Goal: Browse casually: Explore the website without a specific task or goal

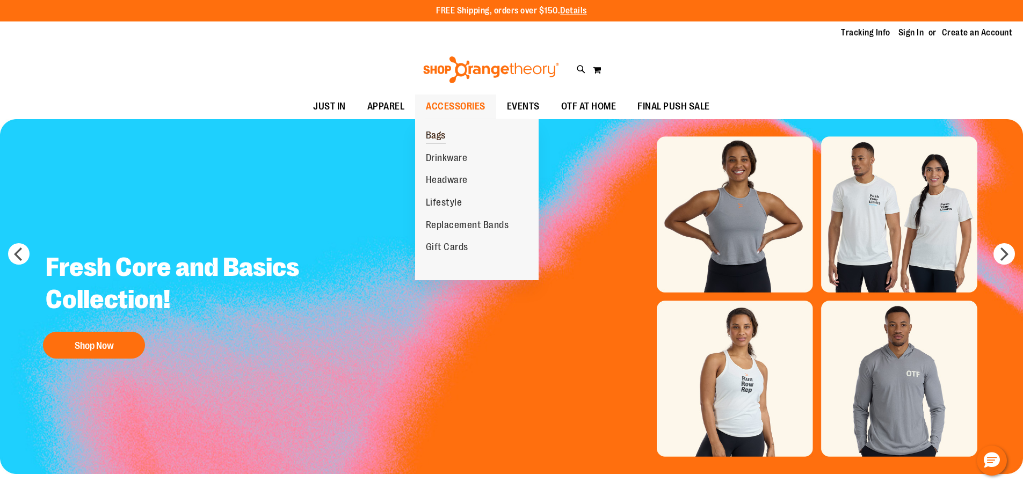
click at [444, 141] on span "Bags" at bounding box center [436, 136] width 20 height 13
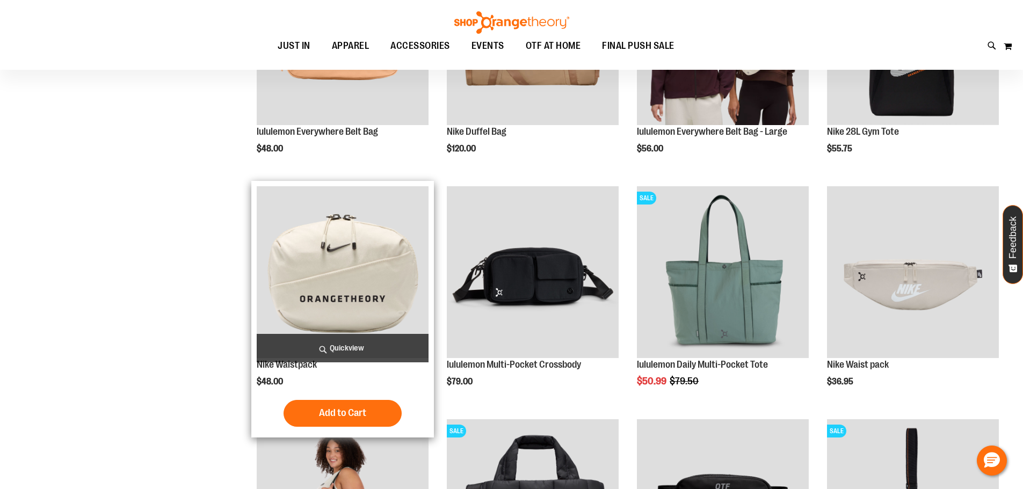
scroll to position [161, 0]
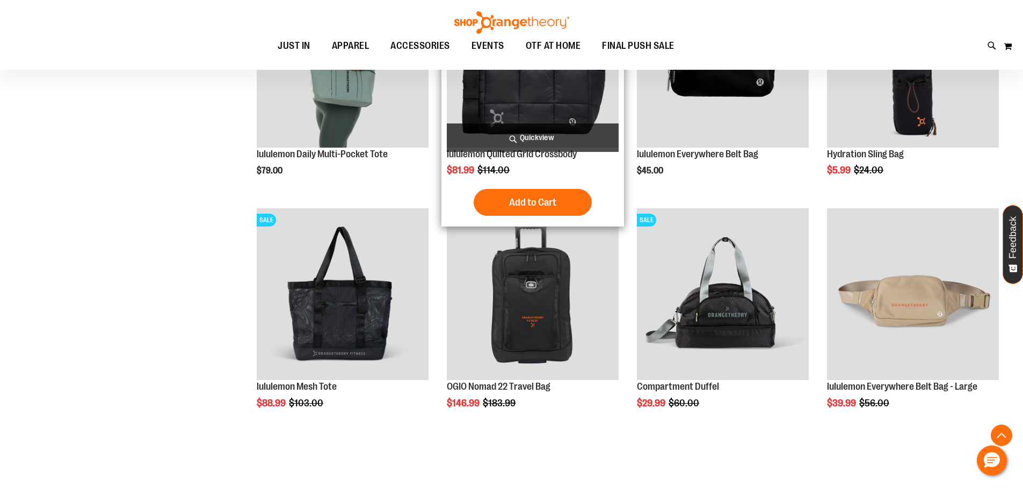
scroll to position [429, 0]
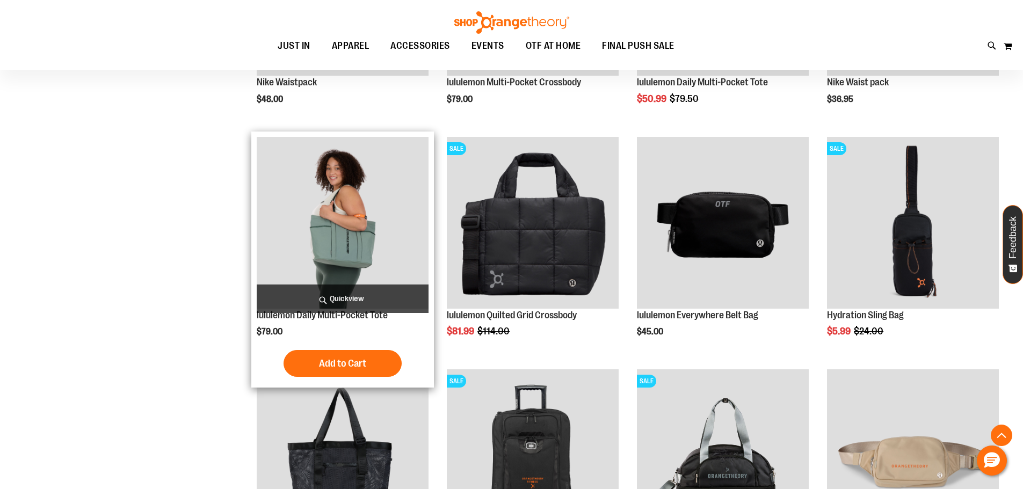
click at [356, 221] on img "product" at bounding box center [343, 223] width 172 height 172
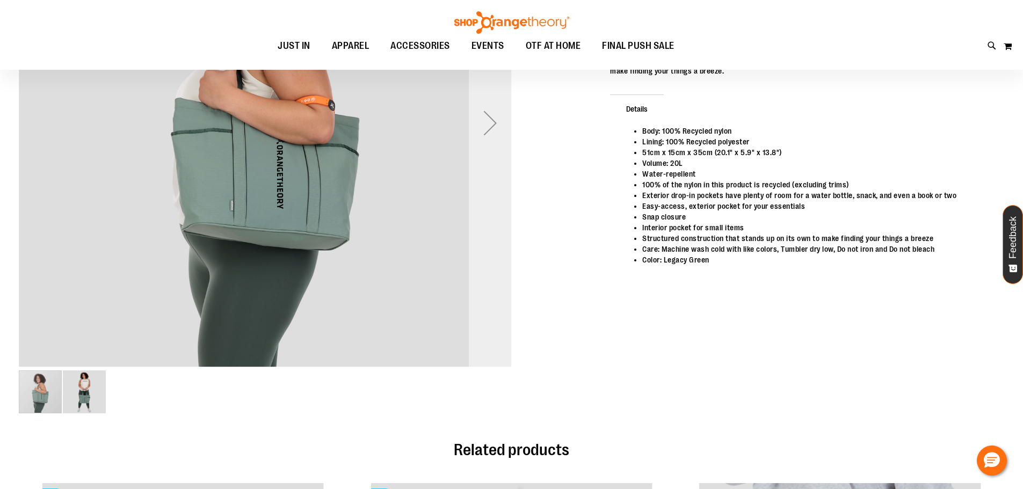
scroll to position [160, 0]
click at [90, 403] on img "image 2 of 2" at bounding box center [84, 392] width 43 height 43
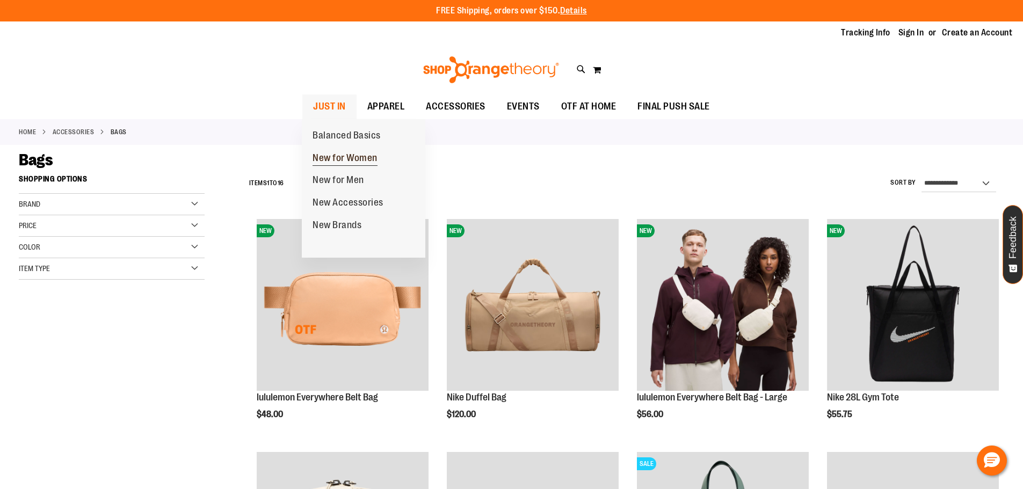
click at [355, 156] on span "New for Women" at bounding box center [345, 159] width 65 height 13
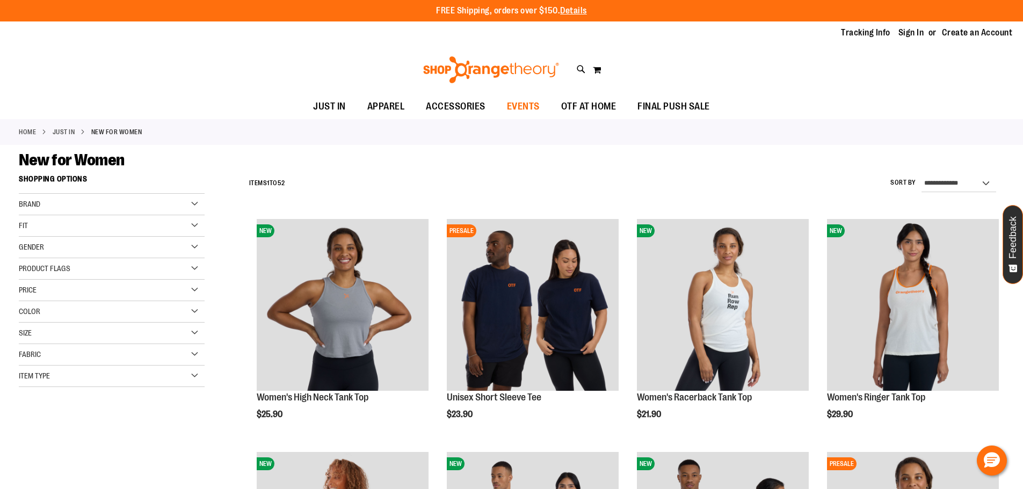
click at [516, 99] on span "EVENTS" at bounding box center [523, 107] width 33 height 24
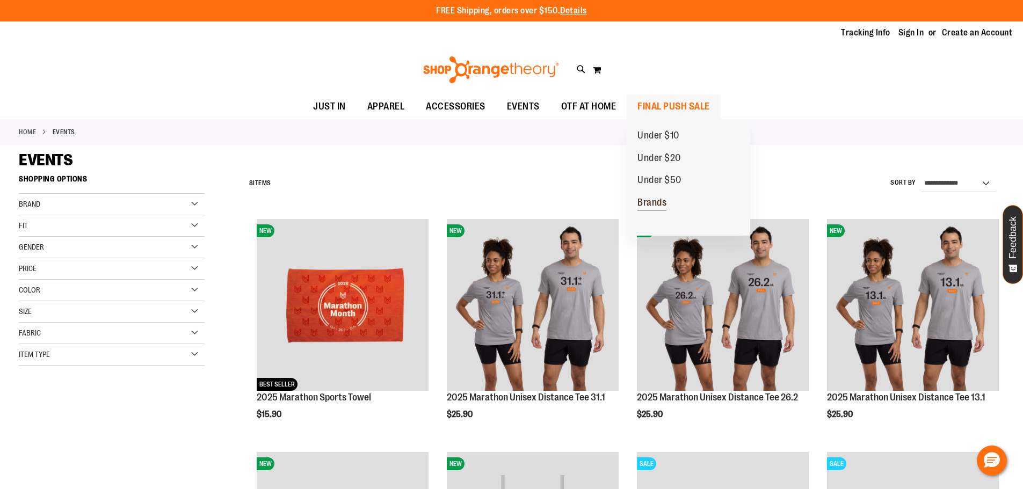
click at [655, 199] on span "Brands" at bounding box center [652, 203] width 29 height 13
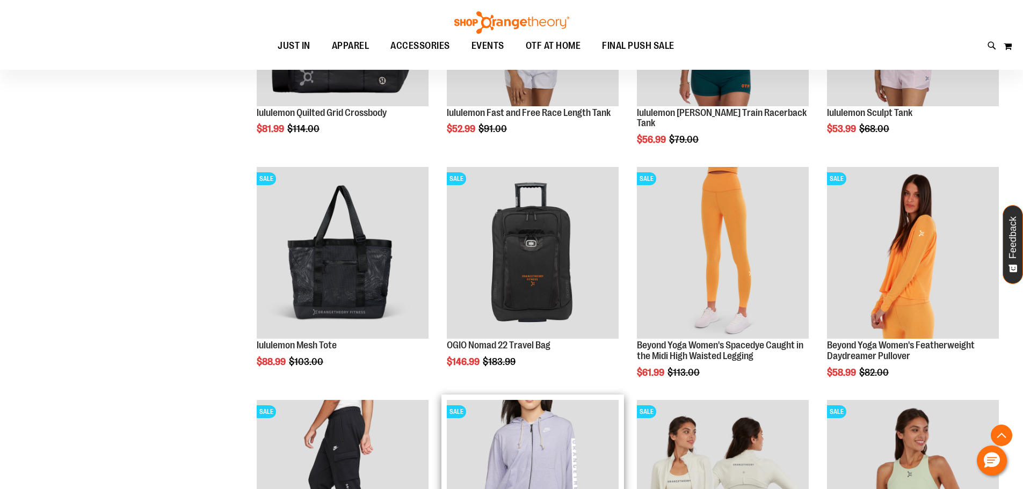
scroll to position [752, 0]
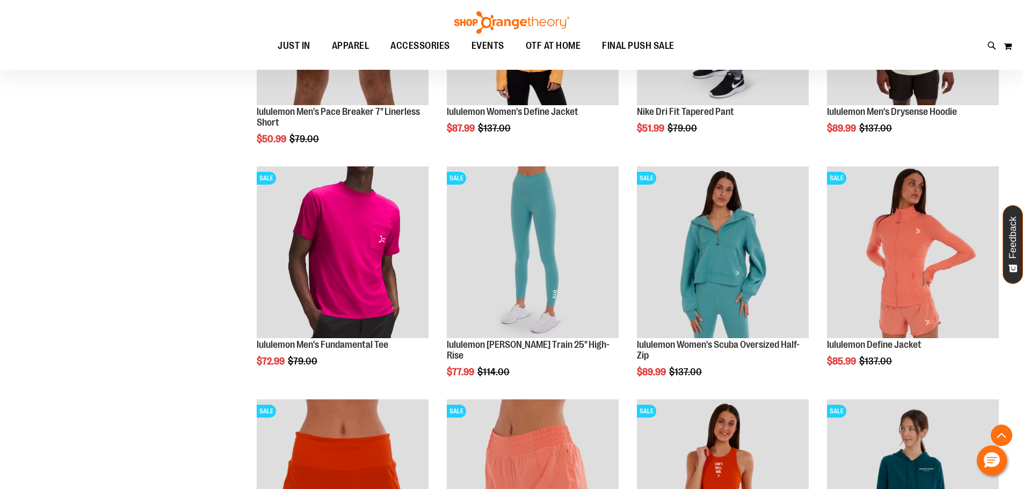
scroll to position [1181, 0]
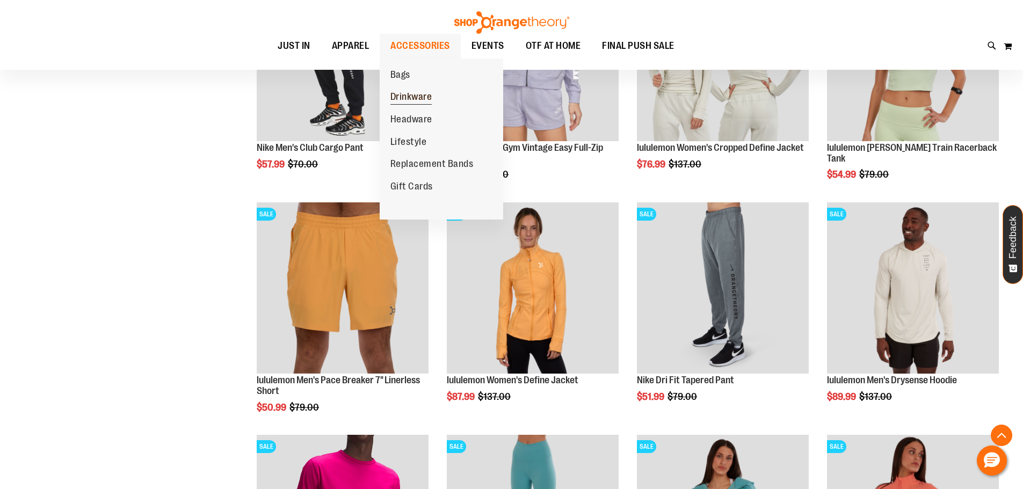
click at [431, 98] on span "Drinkware" at bounding box center [412, 97] width 42 height 13
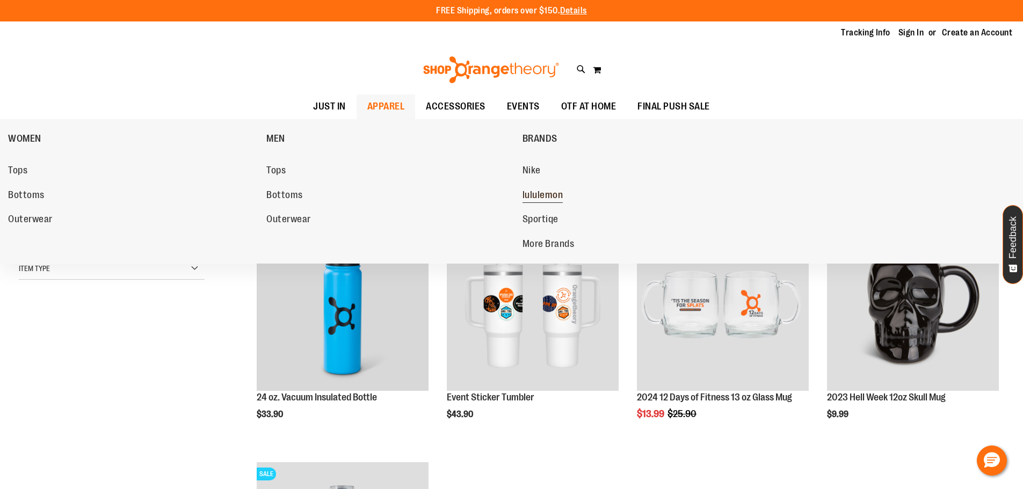
click at [540, 191] on span "lululemon" at bounding box center [543, 196] width 41 height 13
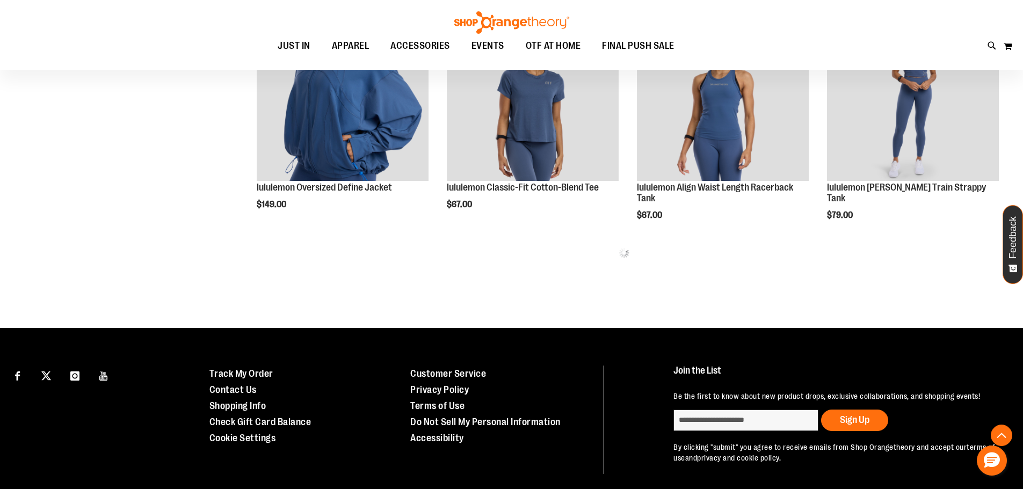
scroll to position [698, 0]
